Goal: Task Accomplishment & Management: Manage account settings

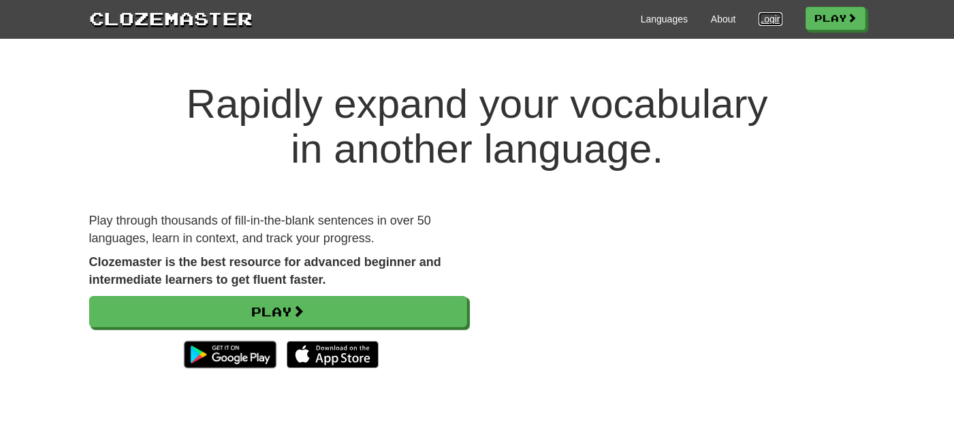
click at [775, 18] on link "Login" at bounding box center [769, 19] width 23 height 14
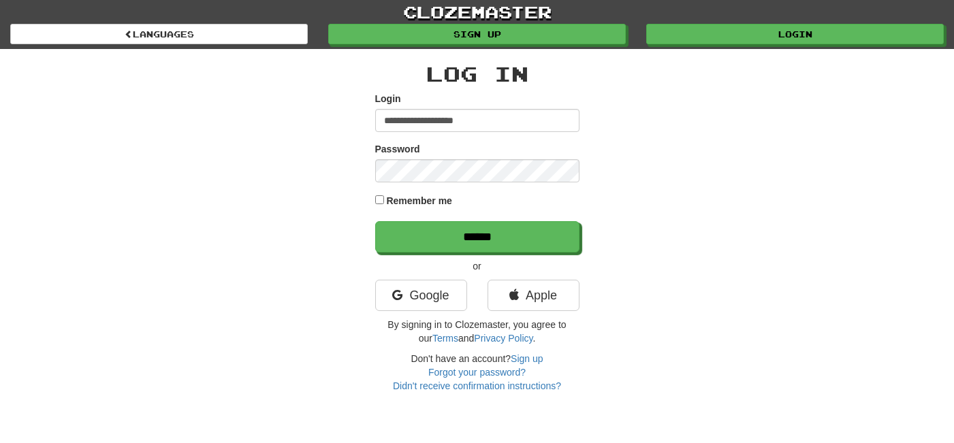
type input "**********"
click at [375, 221] on input "******" at bounding box center [477, 236] width 204 height 31
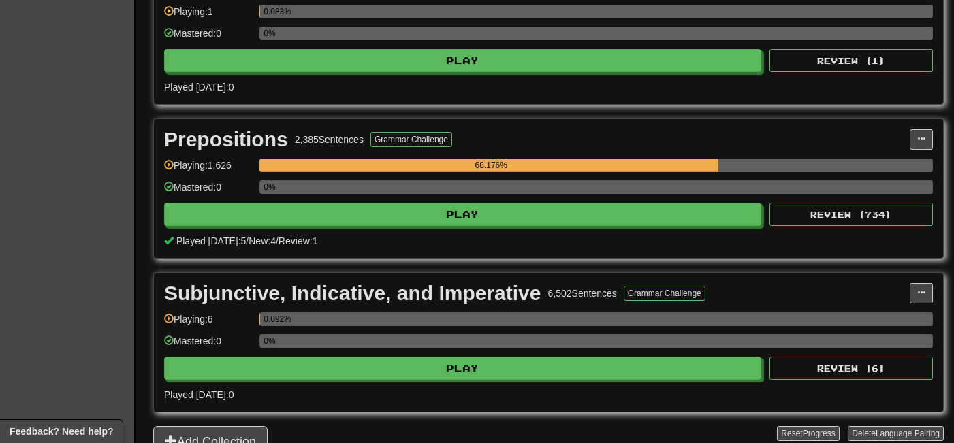
scroll to position [354, 0]
